Goal: Browse casually: Explore the website without a specific task or goal

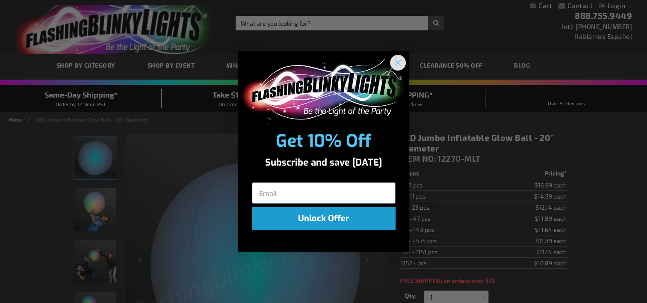
drag, startPoint x: 395, startPoint y: 62, endPoint x: 383, endPoint y: 63, distance: 12.5
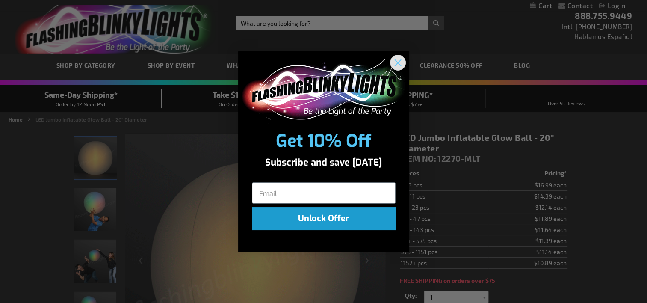
click at [395, 62] on circle "Close dialog" at bounding box center [397, 62] width 14 height 14
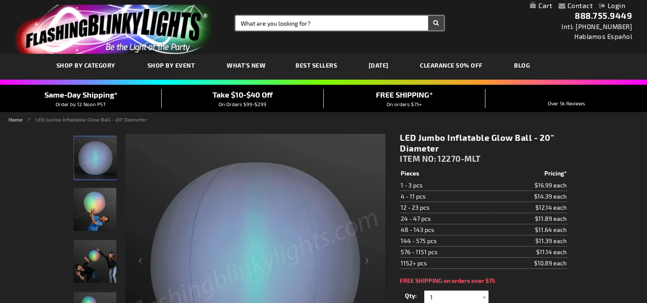
click at [279, 23] on input "Search" at bounding box center [340, 23] width 208 height 15
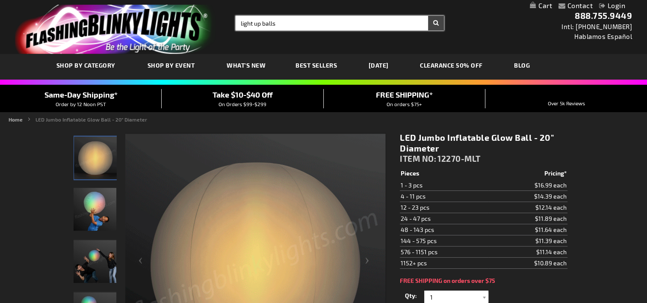
type input "light up balls"
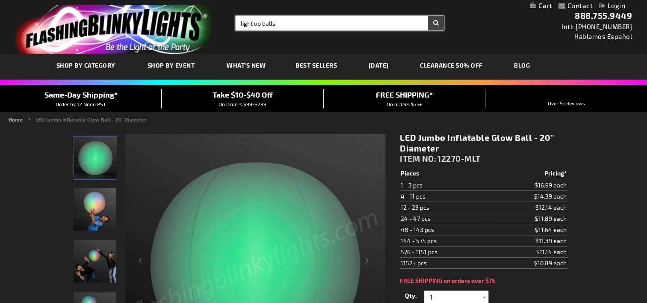
click at [428, 16] on button "Search" at bounding box center [436, 23] width 16 height 15
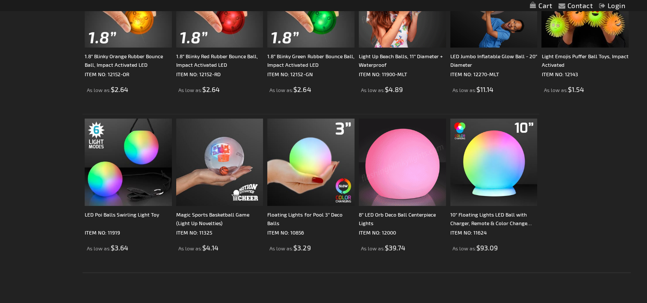
scroll to position [385, 0]
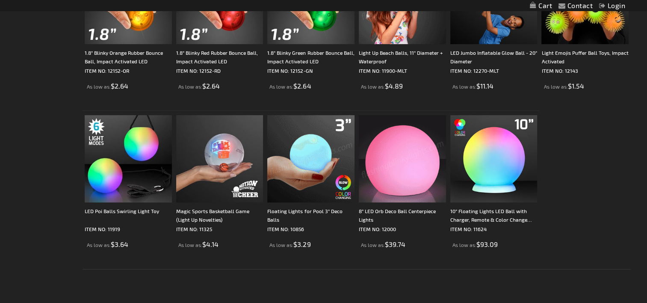
click at [318, 150] on img at bounding box center [310, 158] width 87 height 87
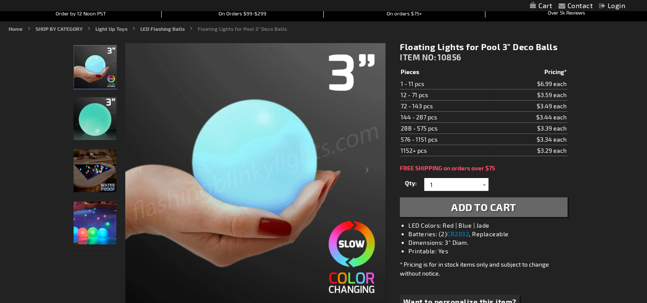
scroll to position [128, 0]
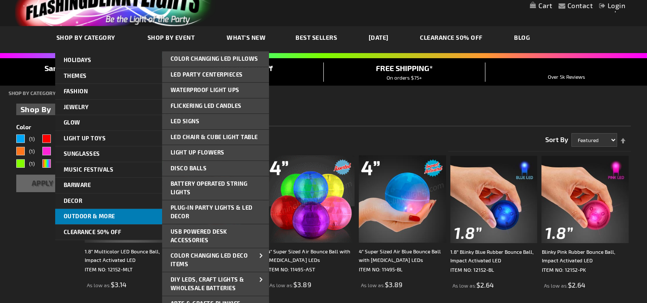
scroll to position [43, 0]
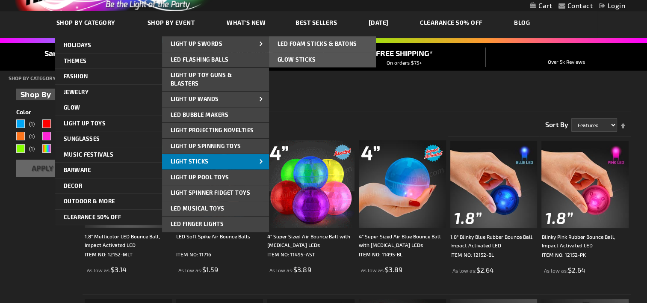
click at [256, 159] on span at bounding box center [261, 161] width 13 height 9
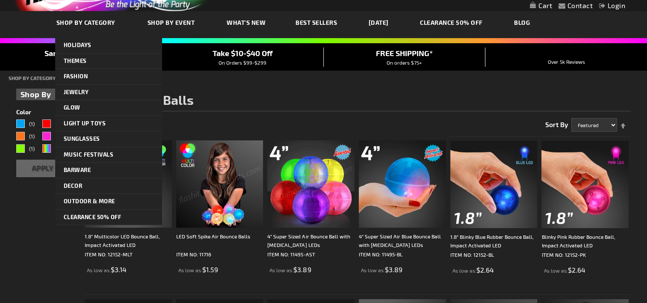
scroll to position [43, 0]
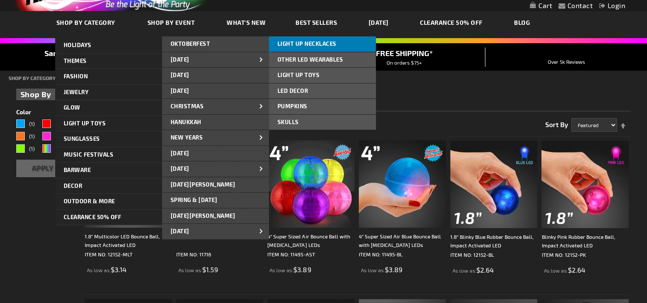
click at [303, 41] on span "LIGHT UP NECKLACES" at bounding box center [306, 43] width 59 height 7
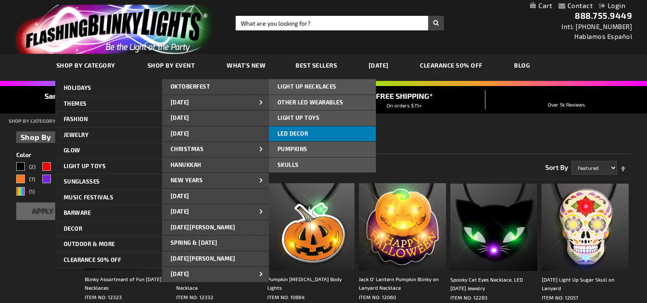
click at [315, 132] on link "LED DECOR" at bounding box center [322, 133] width 107 height 15
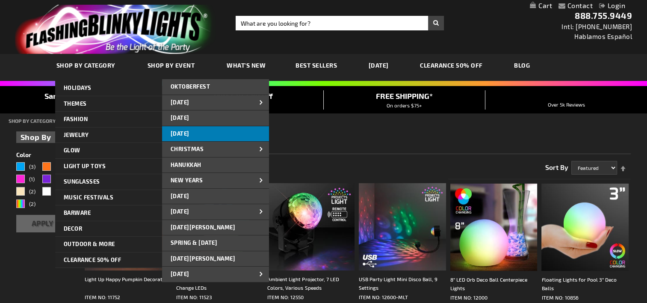
click at [189, 132] on span "[DATE]" at bounding box center [180, 133] width 19 height 7
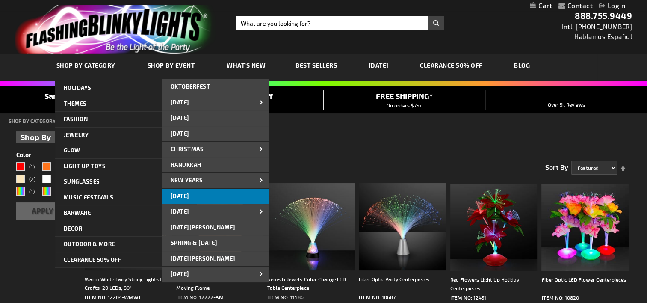
click at [189, 197] on span "[DATE]" at bounding box center [180, 195] width 19 height 7
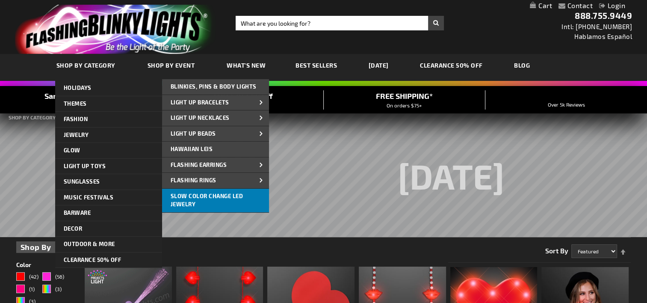
click at [218, 197] on span "Slow Color Change LED Jewelry" at bounding box center [207, 199] width 73 height 15
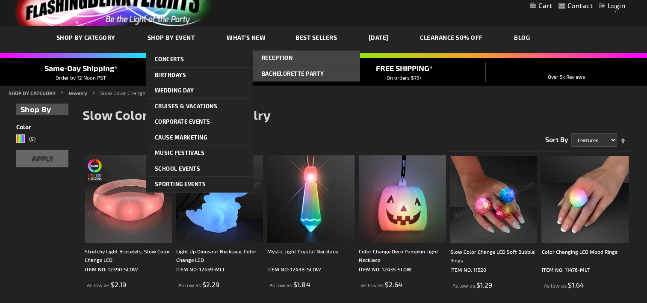
scroll to position [43, 0]
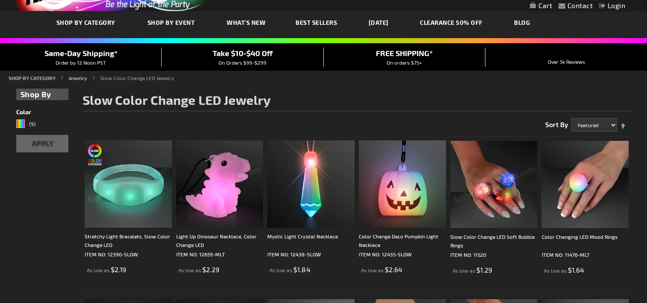
click at [135, 168] on img at bounding box center [128, 183] width 87 height 87
